Goal: Task Accomplishment & Management: Manage account settings

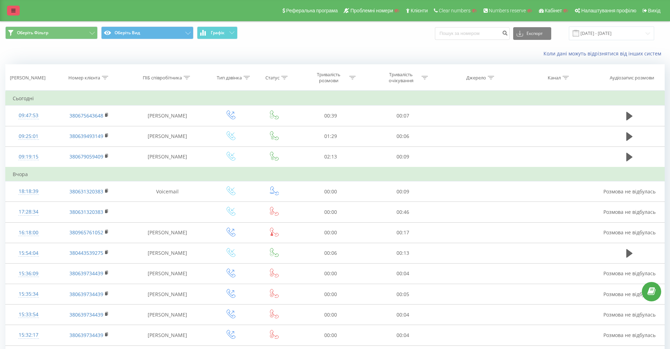
click at [11, 11] on link at bounding box center [13, 11] width 13 height 10
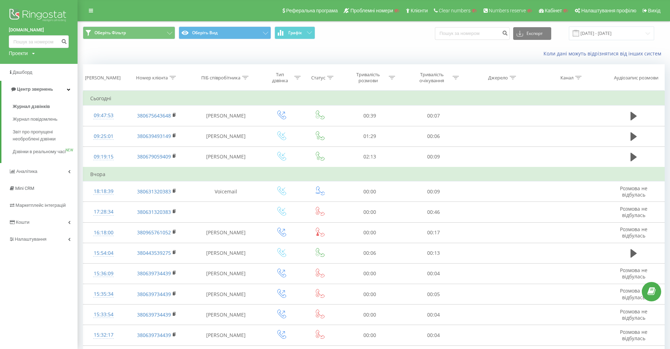
drag, startPoint x: 5, startPoint y: 29, endPoint x: 53, endPoint y: 30, distance: 47.6
click at [53, 30] on div "gigmilitary.com Проекти Пошук" at bounding box center [39, 32] width 78 height 64
copy link "gigmilitary.com"
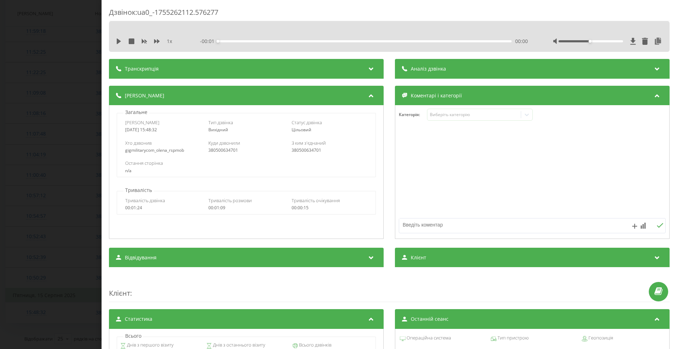
click at [57, 121] on div "Дзвінок : ua0_-1755262112.576277 1 x - 00:01 00:00 00:00 Транскрипція Для AI-ан…" at bounding box center [338, 174] width 677 height 349
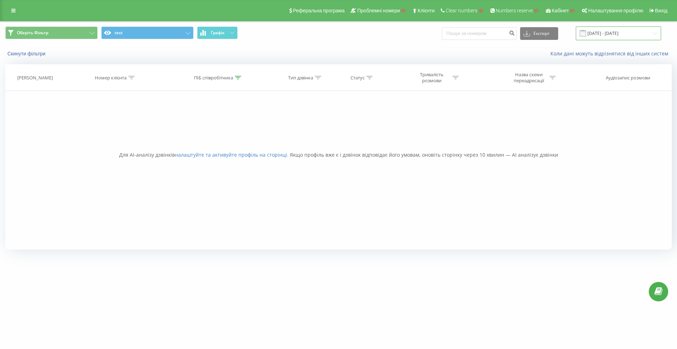
click at [620, 28] on input "19.07.2025 - 19.08.2025" at bounding box center [618, 33] width 85 height 14
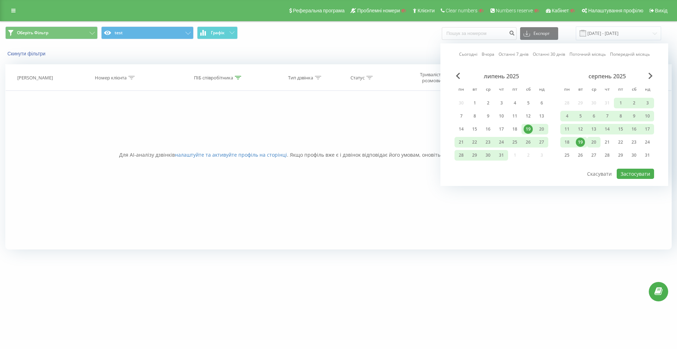
click at [595, 138] on div "20" at bounding box center [593, 142] width 9 height 9
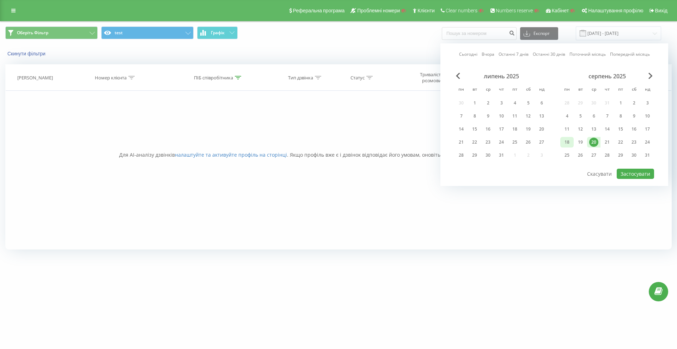
click at [570, 142] on div "18" at bounding box center [566, 142] width 9 height 9
click at [632, 174] on button "Застосувати" at bounding box center [635, 174] width 37 height 10
type input "18.08.2025 - 20.08.2025"
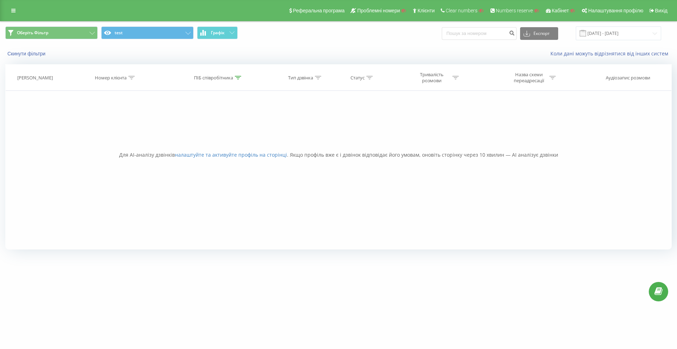
click at [239, 78] on div "Дата дзвінка Номер клієнта ПІБ співробітника Тип дзвінка Статус Тривалість розм…" at bounding box center [338, 156] width 667 height 185
click at [239, 78] on icon at bounding box center [238, 78] width 6 height 4
click at [204, 140] on button "Скасувати" at bounding box center [203, 142] width 30 height 9
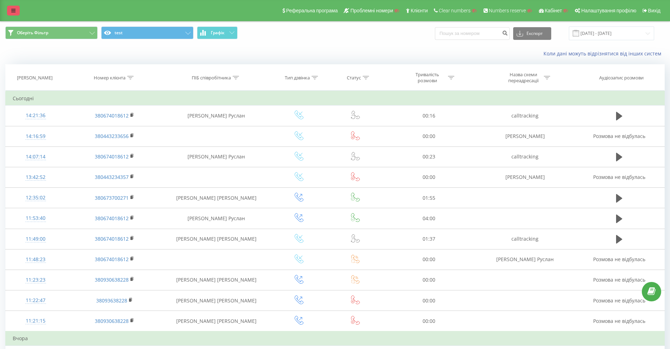
click at [11, 6] on link at bounding box center [13, 11] width 13 height 10
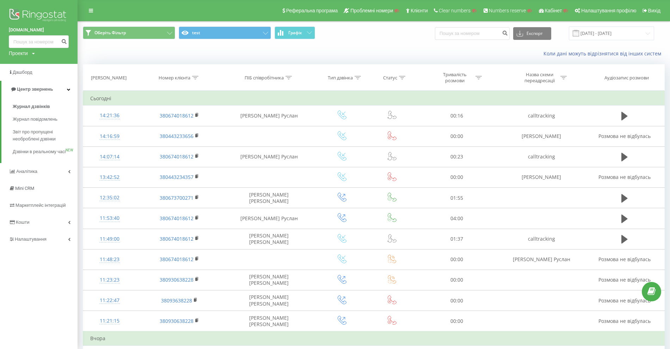
drag, startPoint x: 5, startPoint y: 29, endPoint x: 50, endPoint y: 29, distance: 44.4
click at [50, 29] on div "consolline.com.ua Проекти Пошук" at bounding box center [39, 32] width 78 height 64
copy link "consolline.com.ua"
click at [19, 52] on div "Проекти" at bounding box center [18, 53] width 19 height 7
click at [21, 64] on input "text" at bounding box center [28, 64] width 35 height 10
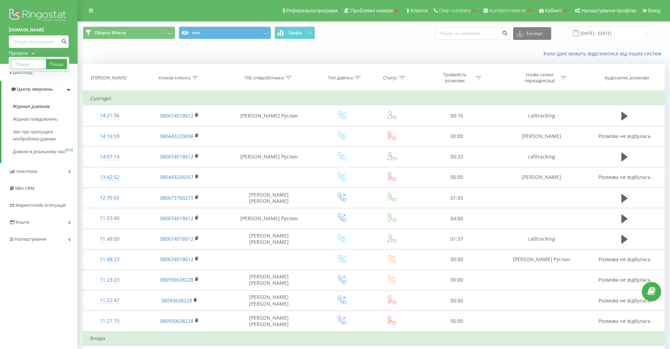
paste input "legaliscompany.com"
type input "legaliscompany.com"
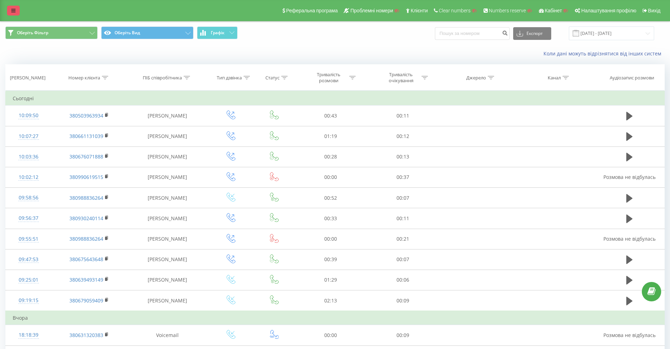
click at [10, 13] on link at bounding box center [13, 11] width 13 height 10
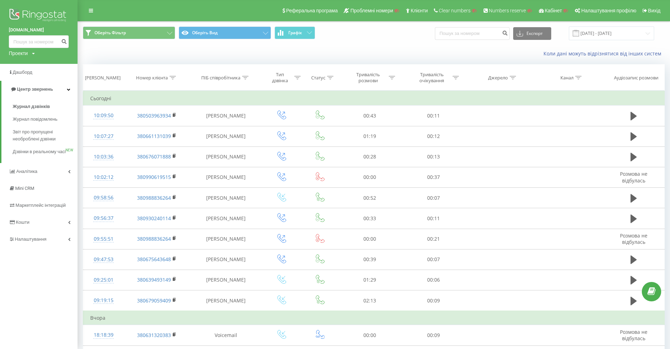
click at [18, 53] on div "Проекти" at bounding box center [18, 53] width 19 height 7
click at [23, 67] on input "text" at bounding box center [28, 64] width 35 height 10
paste input "ffa.com.ua"
type input "ffa.com.ua"
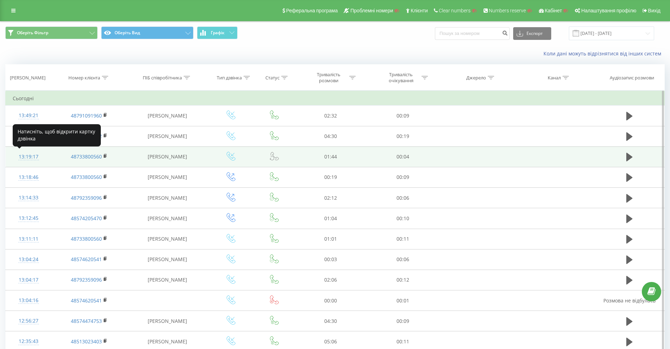
click at [34, 157] on div "13:19:17" at bounding box center [29, 157] width 32 height 14
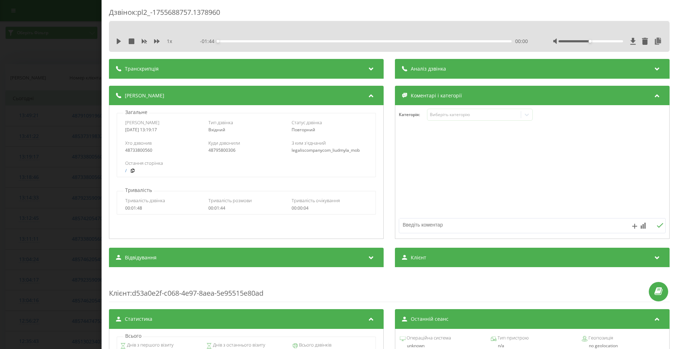
click at [227, 150] on div "48795800306" at bounding box center [246, 150] width 76 height 5
click at [21, 232] on div "Дзвінок : pl2_-1755688757.1378960 1 x - 01:44 00:00 00:00 Транскрипція Для AI-а…" at bounding box center [338, 174] width 677 height 349
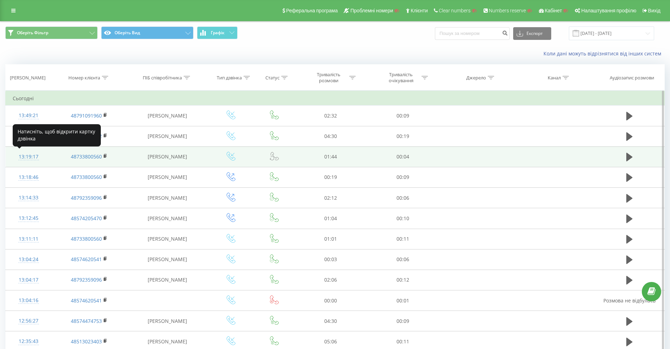
click at [19, 151] on div "13:19:17" at bounding box center [29, 157] width 32 height 14
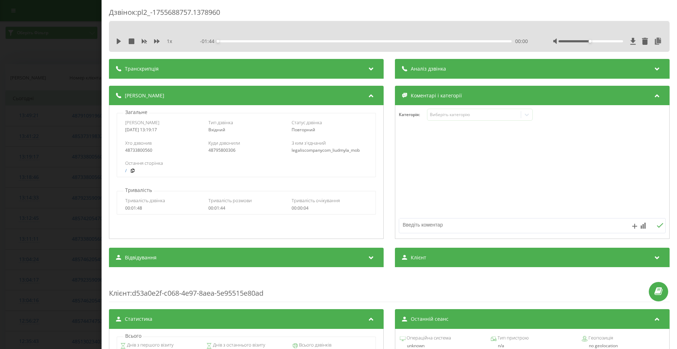
click at [232, 148] on div "48795800306" at bounding box center [246, 150] width 76 height 5
copy div "48795800306"
click at [49, 167] on div "Дзвінок : pl2_-1755688757.1378960 1 x - 01:44 00:00 00:00 Транскрипція Для AI-а…" at bounding box center [338, 174] width 677 height 349
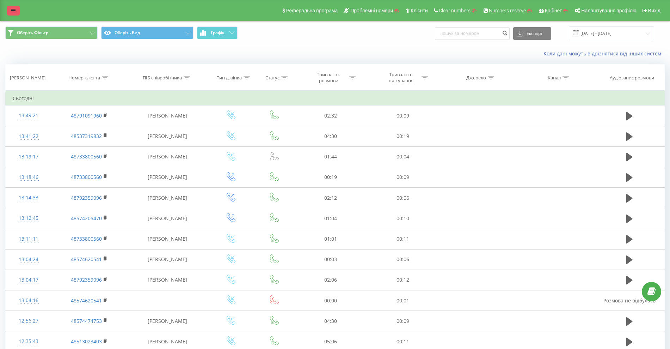
click at [14, 10] on icon at bounding box center [13, 10] width 4 height 5
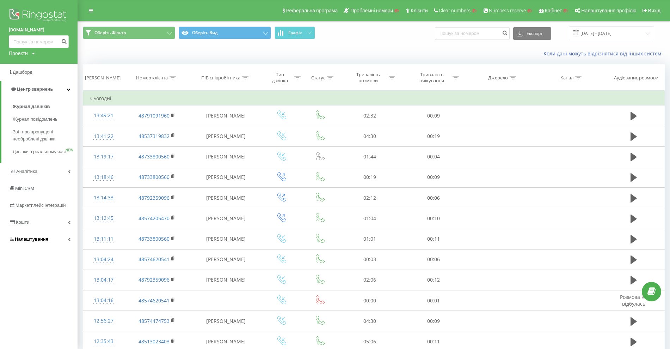
click at [35, 242] on span "Налаштування" at bounding box center [32, 238] width 34 height 5
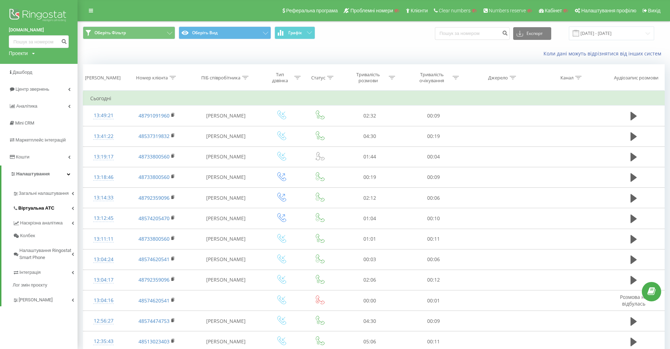
click at [47, 206] on span "Віртуальна АТС" at bounding box center [36, 208] width 36 height 7
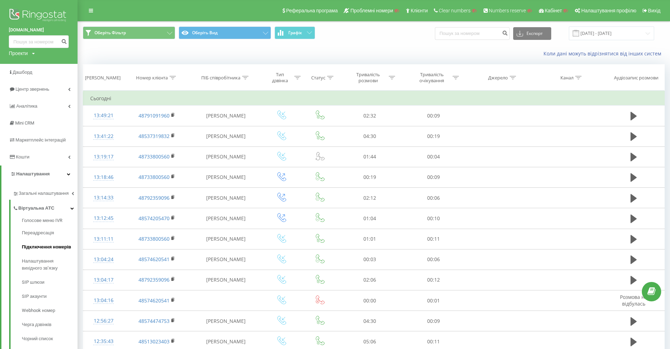
click at [39, 247] on span "Підключення номерів" at bounding box center [46, 246] width 49 height 7
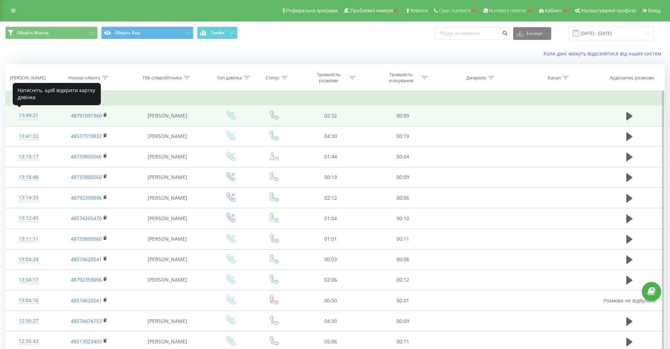
click at [36, 119] on div at bounding box center [29, 119] width 32 height 0
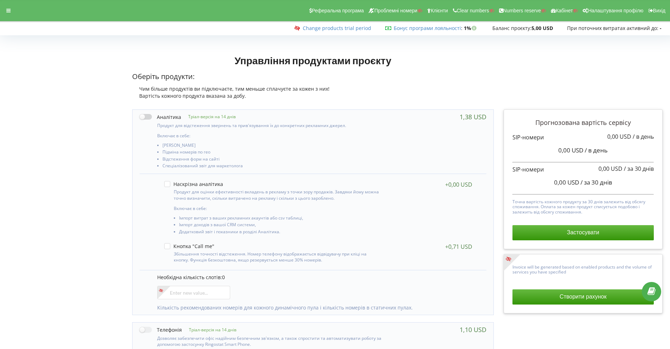
click at [146, 117] on label at bounding box center [161, 116] width 42 height 7
checkbox input "true"
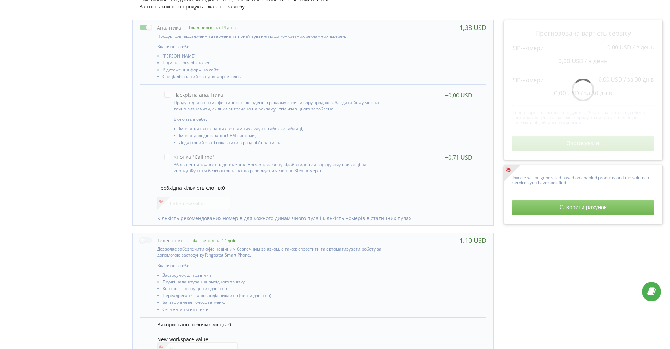
scroll to position [90, 0]
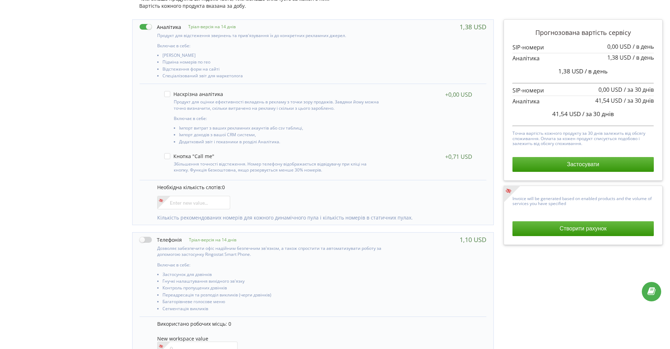
click at [144, 239] on label at bounding box center [161, 239] width 42 height 7
checkbox input "true"
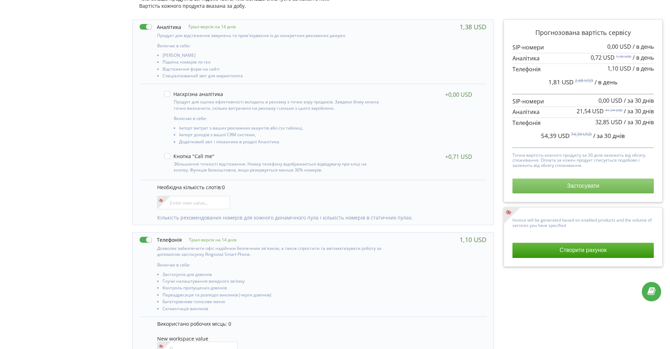
click at [573, 179] on button "Застосувати" at bounding box center [583, 185] width 141 height 15
